Goal: Register for event/course

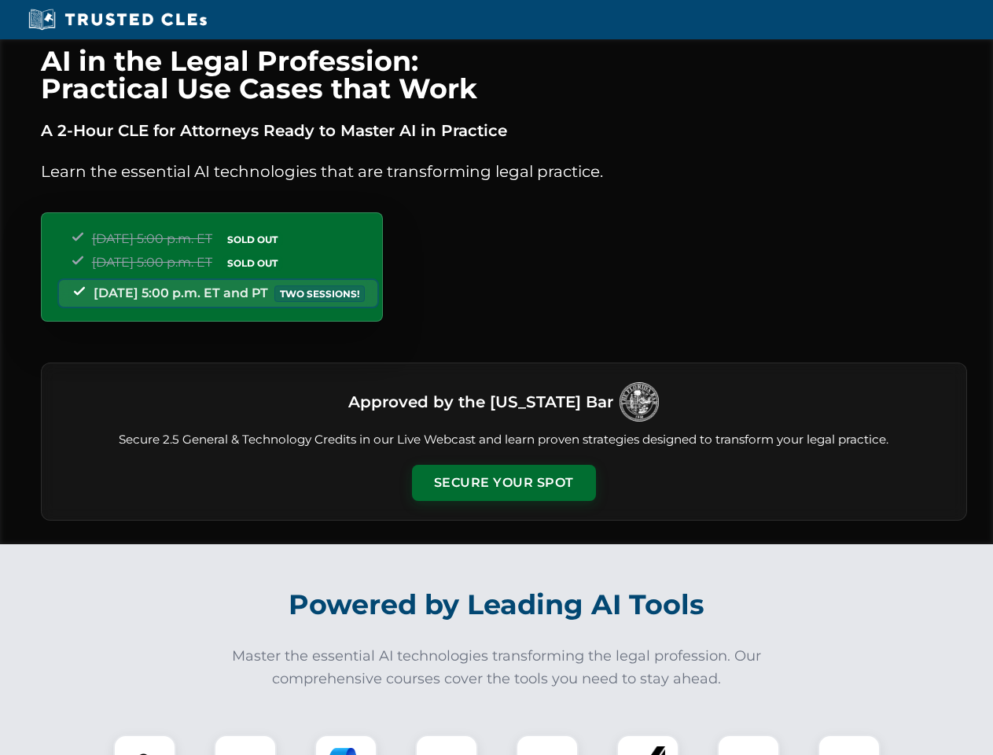
click at [503, 483] on button "Secure Your Spot" at bounding box center [504, 483] width 184 height 36
click at [145, 745] on img at bounding box center [145, 766] width 46 height 46
click at [245, 745] on div at bounding box center [245, 765] width 63 height 63
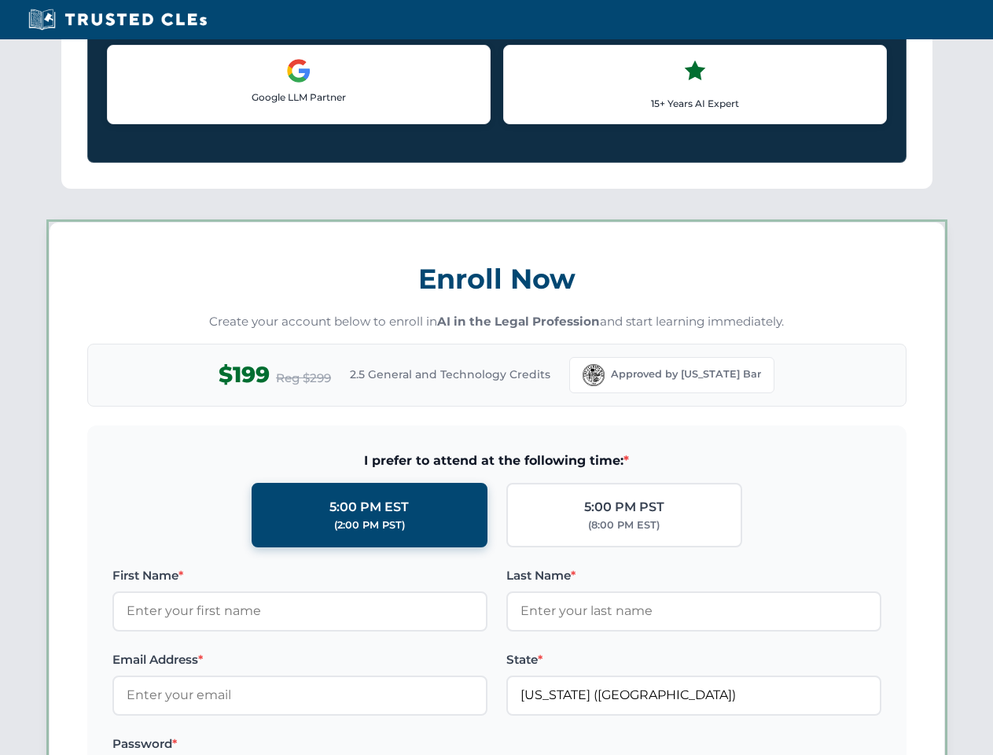
click at [447, 745] on label "Password *" at bounding box center [299, 743] width 375 height 19
